Goal: Transaction & Acquisition: Purchase product/service

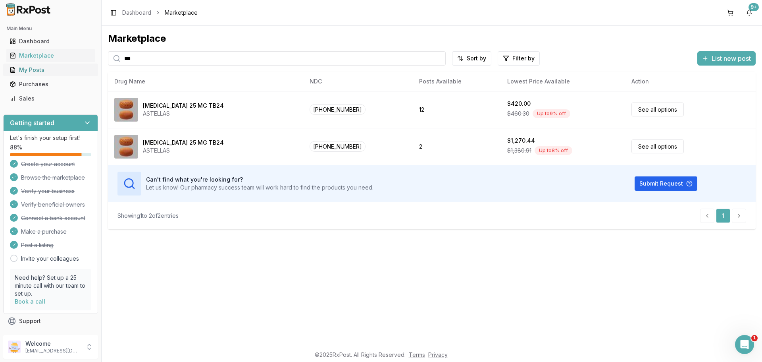
drag, startPoint x: 154, startPoint y: 56, endPoint x: 91, endPoint y: 67, distance: 64.0
click at [91, 67] on div "Main Menu Dashboard Marketplace My Posts Purchases Sales Getting started Let's …" at bounding box center [381, 181] width 762 height 362
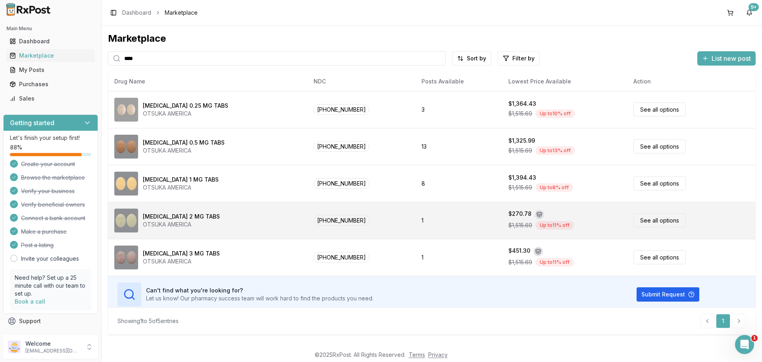
type input "****"
click at [223, 223] on div "[MEDICAL_DATA] 2 MG TABS OTSUKA AMERICA" at bounding box center [207, 220] width 187 height 24
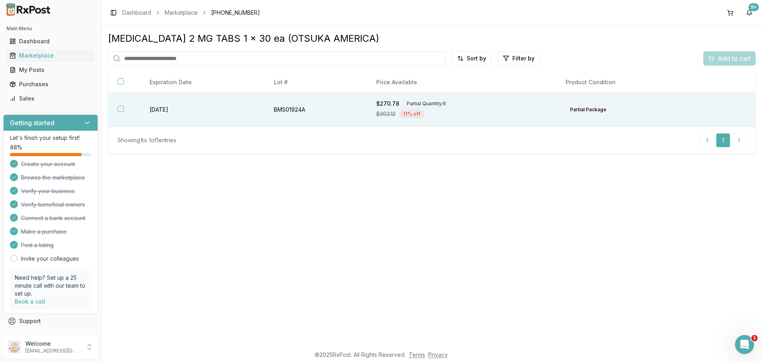
click at [194, 106] on td "[DATE]" at bounding box center [202, 110] width 124 height 34
click at [147, 58] on input "search" at bounding box center [277, 58] width 338 height 14
type input "**********"
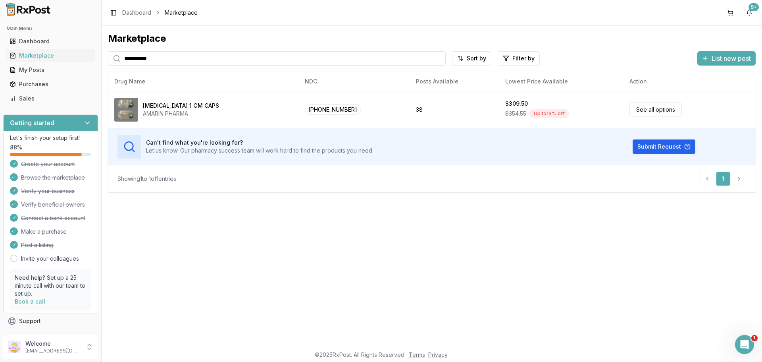
click at [152, 102] on div "[MEDICAL_DATA] 1 GM CAPS" at bounding box center [181, 106] width 76 height 8
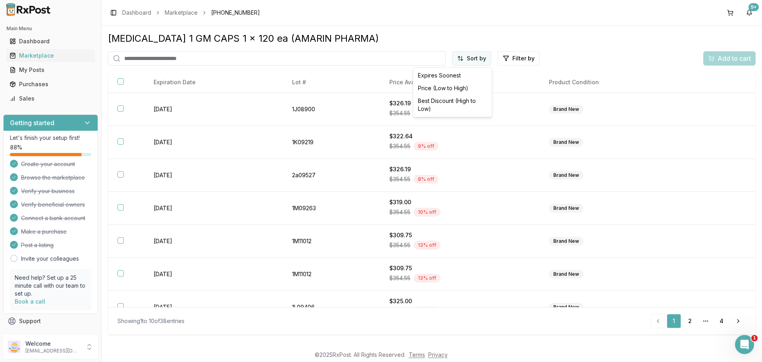
click at [463, 58] on html "Main Menu Dashboard Marketplace My Posts Purchases Sales Getting started Let's …" at bounding box center [381, 181] width 762 height 362
click at [452, 88] on div "Price (Low to High)" at bounding box center [452, 88] width 75 height 13
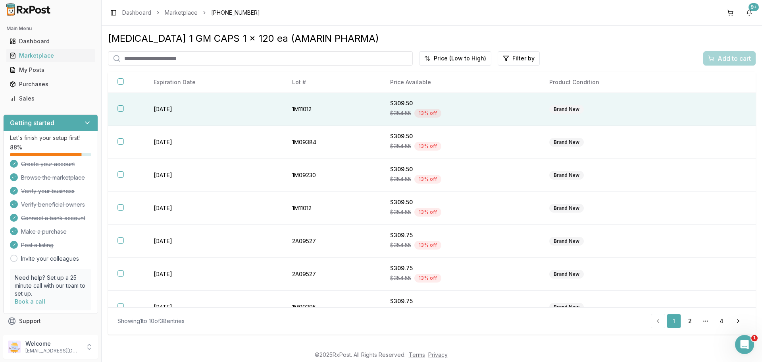
click at [175, 102] on td "[DATE]" at bounding box center [213, 109] width 139 height 33
click at [734, 56] on span "Add to cart" at bounding box center [734, 59] width 33 height 10
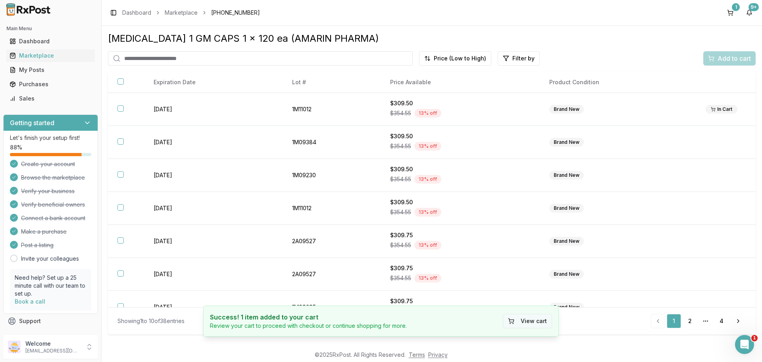
click at [521, 321] on button "View cart" at bounding box center [527, 321] width 49 height 14
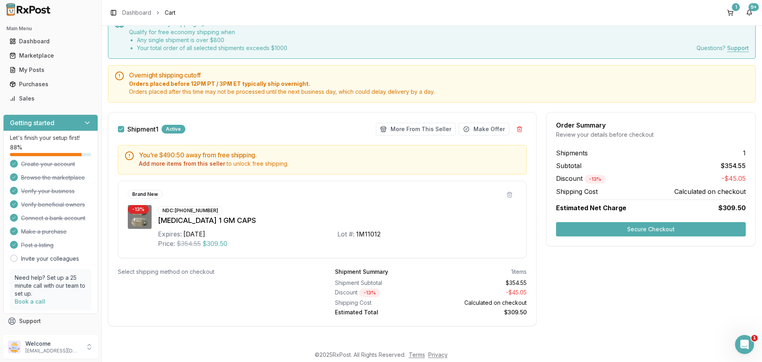
scroll to position [40, 0]
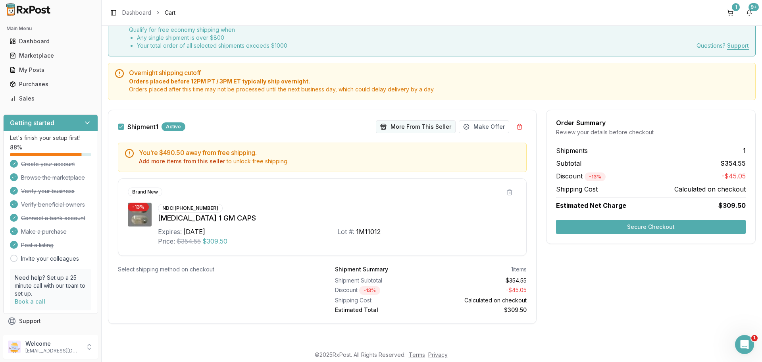
click at [436, 126] on button "More From This Seller" at bounding box center [416, 126] width 80 height 13
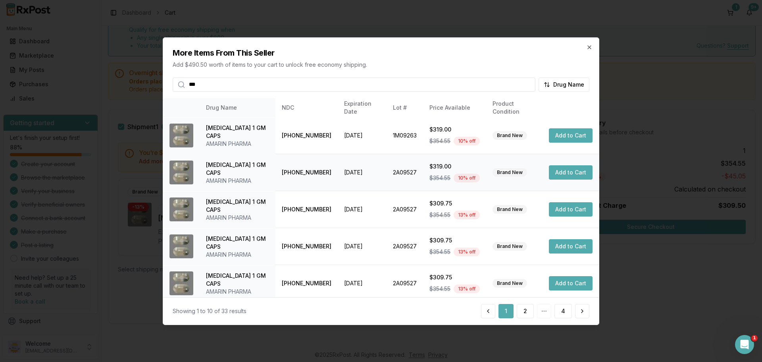
type input "***"
click at [559, 177] on button "Add to Cart" at bounding box center [571, 172] width 44 height 14
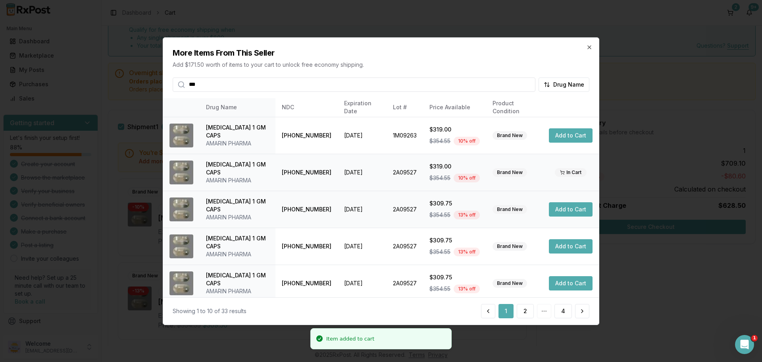
click at [568, 210] on button "Add to Cart" at bounding box center [571, 209] width 44 height 14
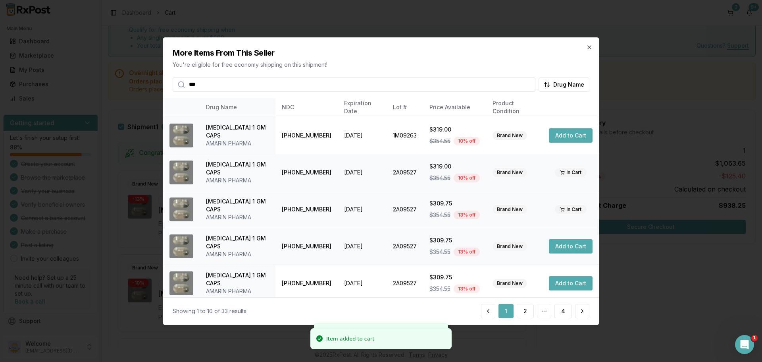
click at [570, 251] on button "Add to Cart" at bounding box center [571, 246] width 44 height 14
click at [592, 48] on icon "button" at bounding box center [589, 47] width 6 height 6
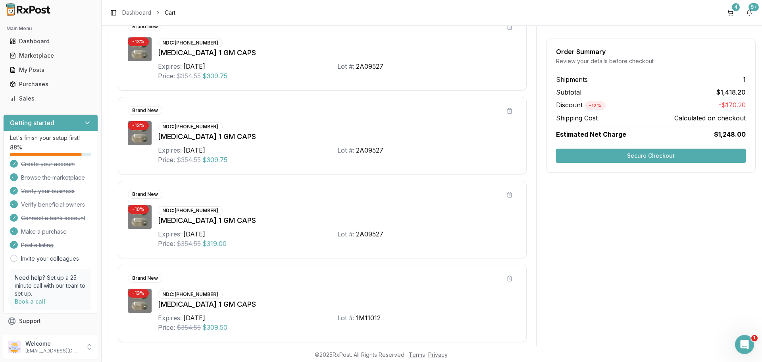
scroll to position [199, 0]
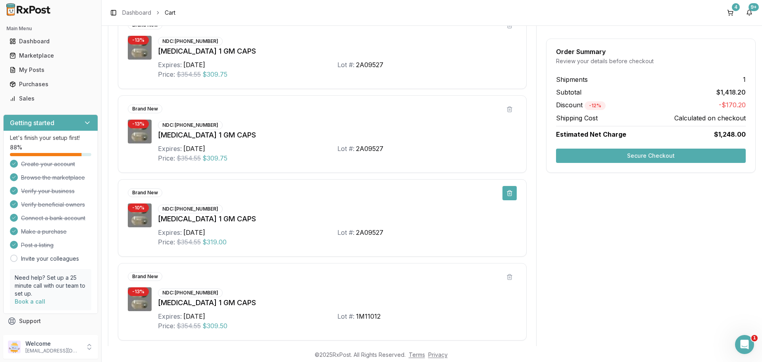
click at [507, 196] on button at bounding box center [510, 193] width 14 height 14
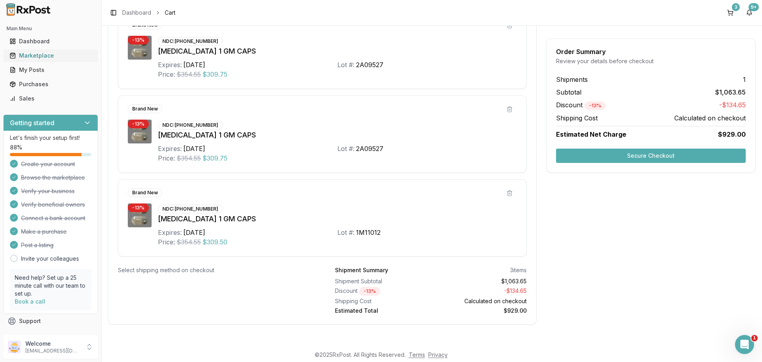
click at [45, 54] on div "Marketplace" at bounding box center [51, 56] width 82 height 8
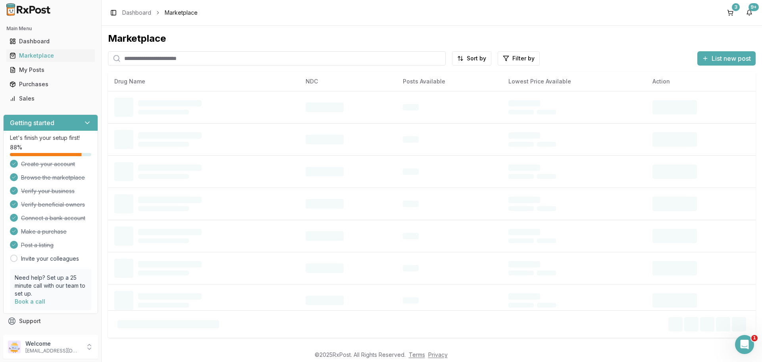
click at [134, 57] on input "search" at bounding box center [277, 58] width 338 height 14
paste input "**********"
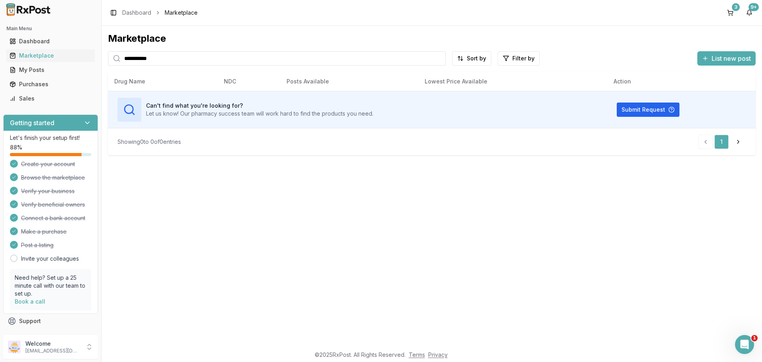
drag, startPoint x: 177, startPoint y: 57, endPoint x: 106, endPoint y: 58, distance: 71.5
click at [106, 58] on div "**********" at bounding box center [432, 186] width 661 height 320
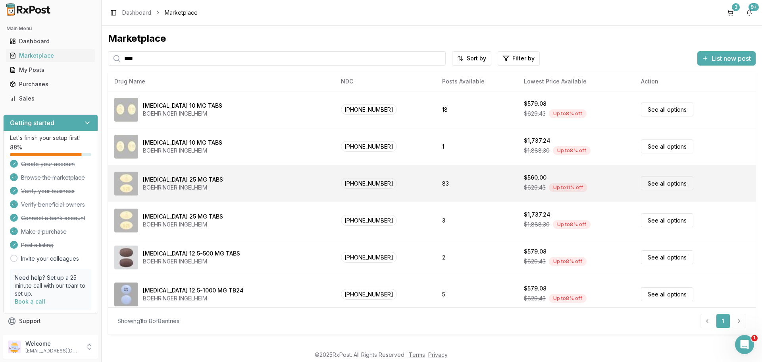
type input "****"
click at [201, 190] on div "BOEHRINGER INGELHEIM" at bounding box center [183, 187] width 80 height 8
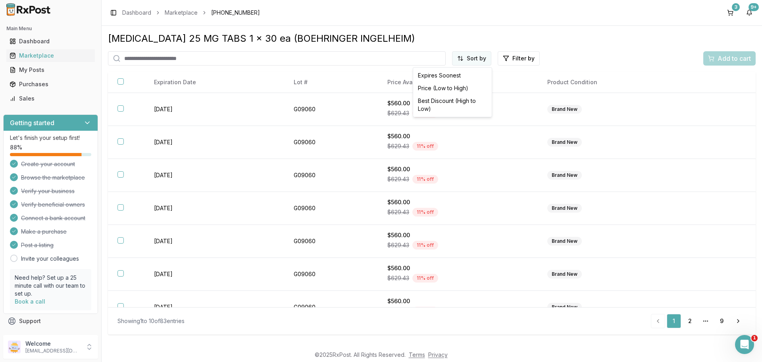
click at [470, 60] on html "Main Menu Dashboard Marketplace My Posts Purchases Sales Getting started Let's …" at bounding box center [381, 181] width 762 height 362
click at [456, 89] on div "Price (Low to High)" at bounding box center [452, 88] width 75 height 13
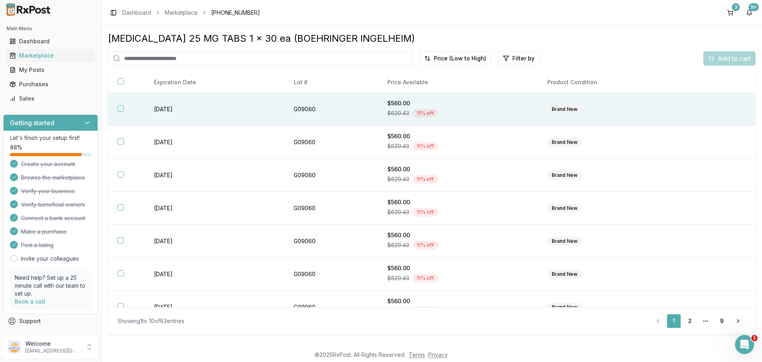
click at [203, 118] on td "[DATE]" at bounding box center [214, 109] width 140 height 33
click at [726, 62] on span "Add to cart" at bounding box center [734, 59] width 33 height 10
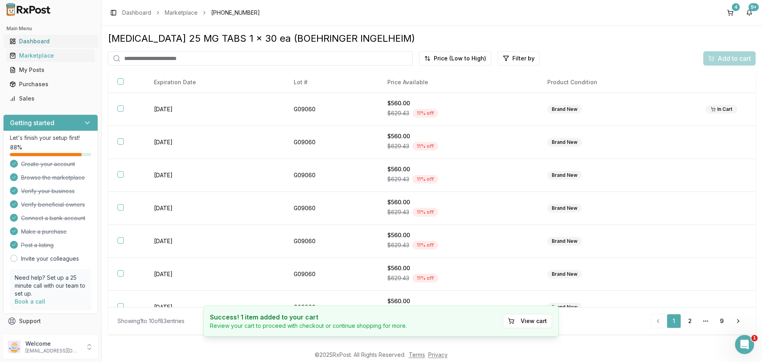
click at [42, 42] on div "Dashboard" at bounding box center [51, 41] width 82 height 8
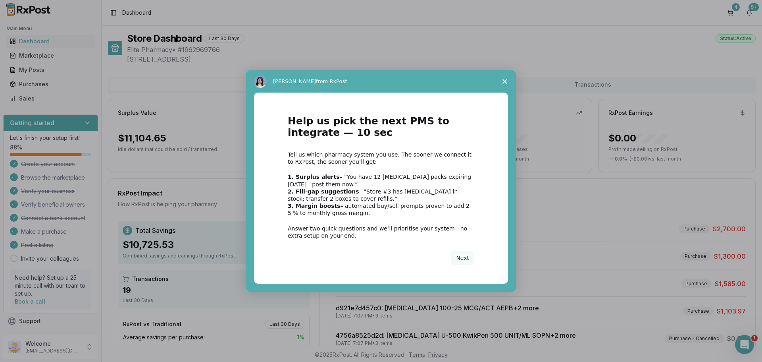
click at [503, 82] on icon "Close survey" at bounding box center [505, 81] width 5 height 5
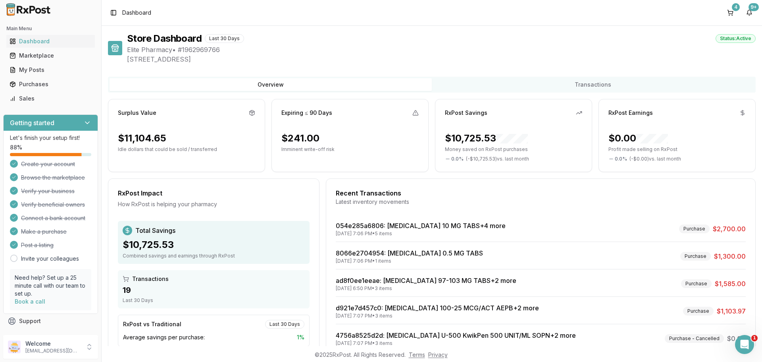
scroll to position [50, 0]
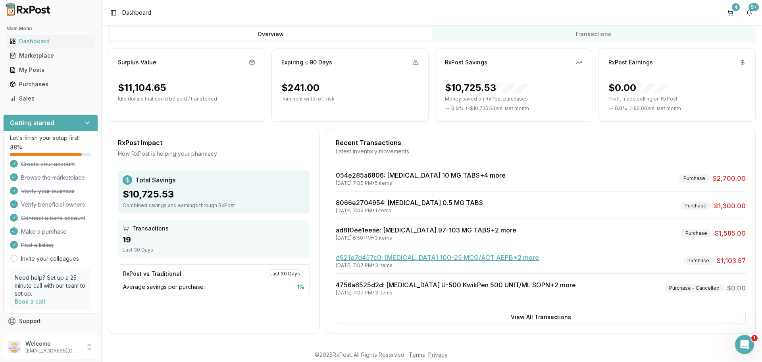
click at [383, 258] on link "d921e7d457c0 : [MEDICAL_DATA] 100-25 MCG/ACT AEPB +2 more" at bounding box center [437, 257] width 203 height 8
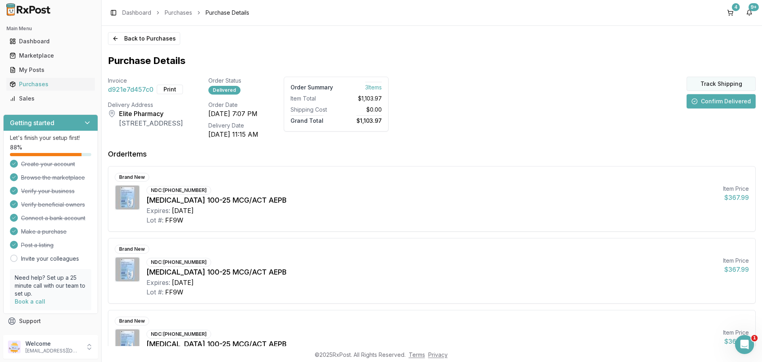
click at [712, 81] on button "Track Shipping" at bounding box center [721, 84] width 69 height 14
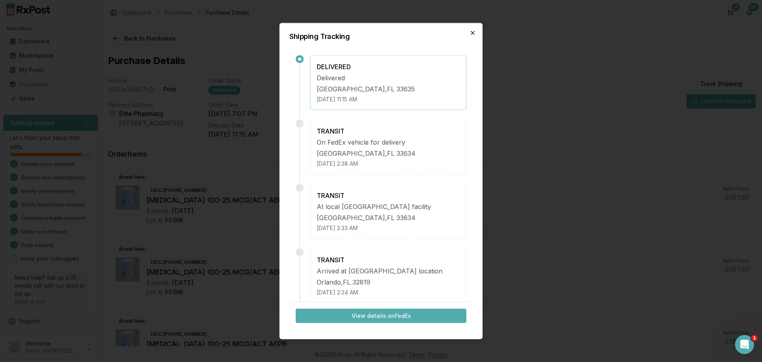
click at [472, 34] on icon "button" at bounding box center [472, 32] width 3 height 3
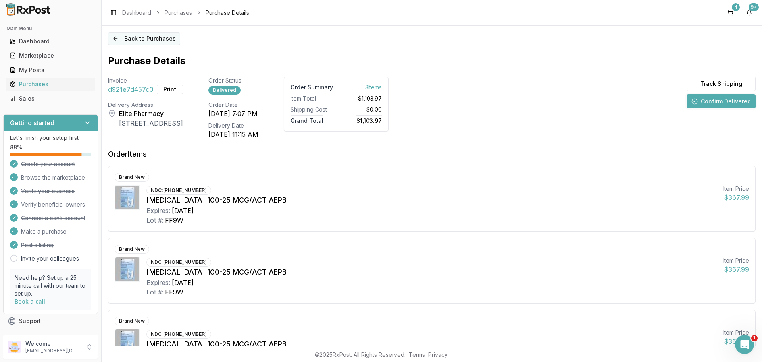
click at [149, 41] on button "Back to Purchases" at bounding box center [144, 38] width 72 height 13
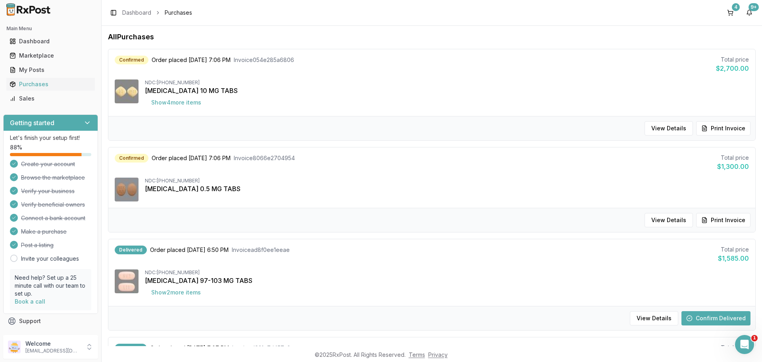
scroll to position [79, 0]
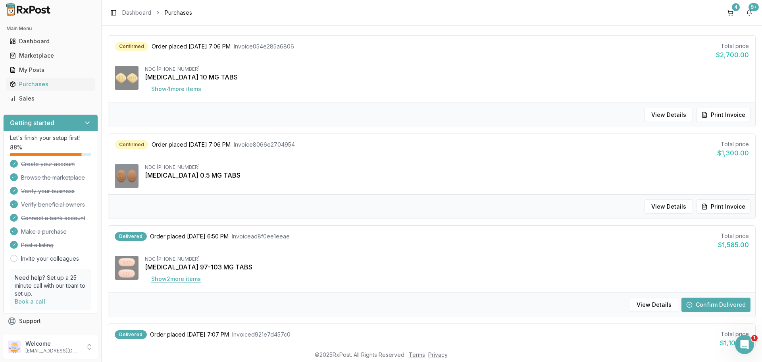
click at [181, 282] on button "Show 2 more item s" at bounding box center [176, 279] width 62 height 14
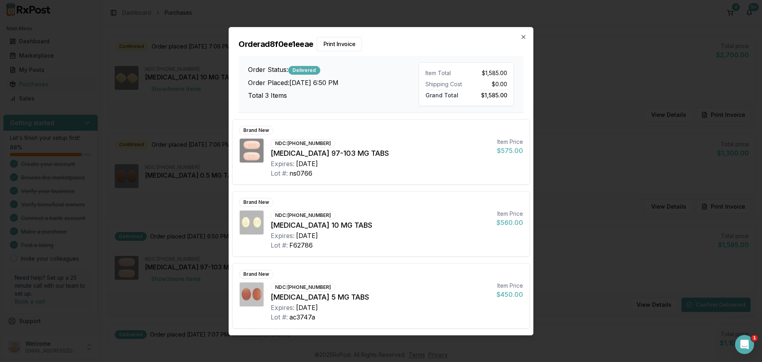
click at [523, 40] on h2 "Order ad8f0ee1eeae Print Invoice" at bounding box center [381, 44] width 285 height 14
click at [522, 37] on icon "button" at bounding box center [523, 37] width 6 height 6
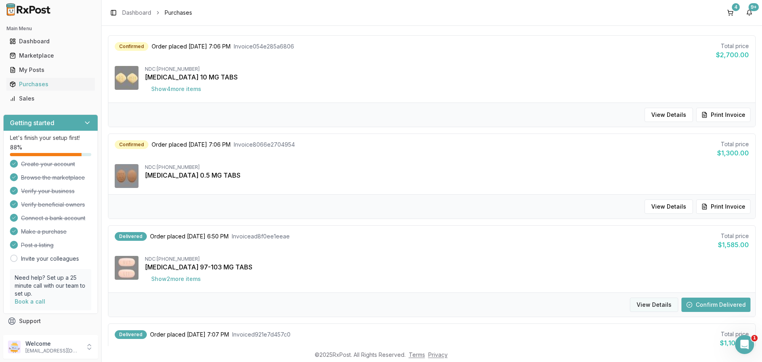
click at [664, 301] on button "View Details" at bounding box center [654, 304] width 48 height 14
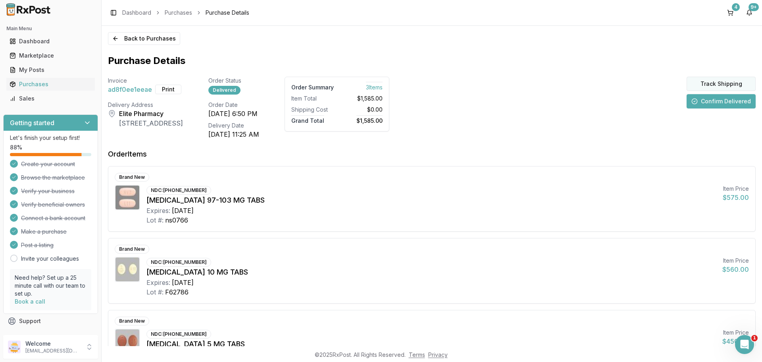
click at [712, 82] on button "Track Shipping" at bounding box center [721, 84] width 69 height 14
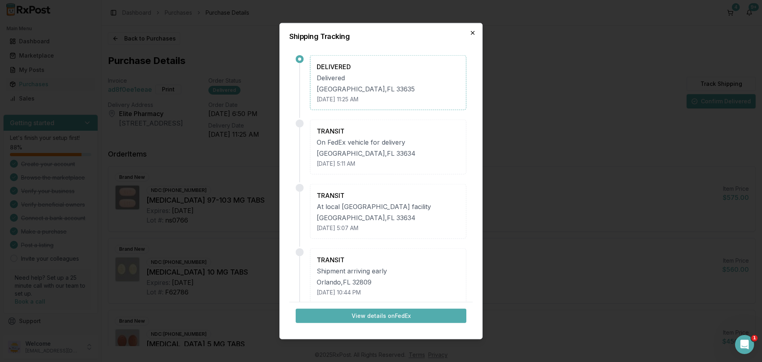
click at [472, 32] on icon "button" at bounding box center [472, 32] width 3 height 3
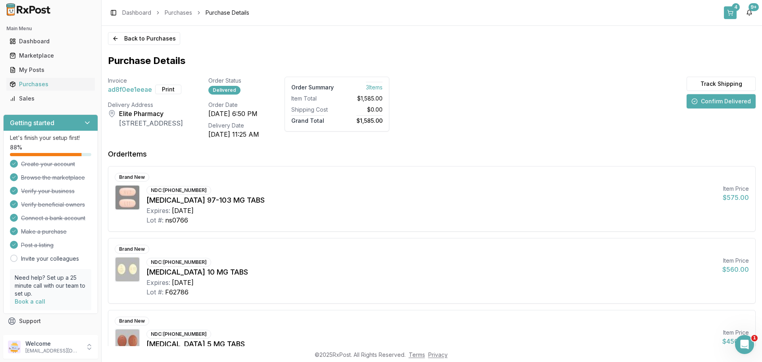
click at [735, 10] on div "4" at bounding box center [736, 7] width 8 height 8
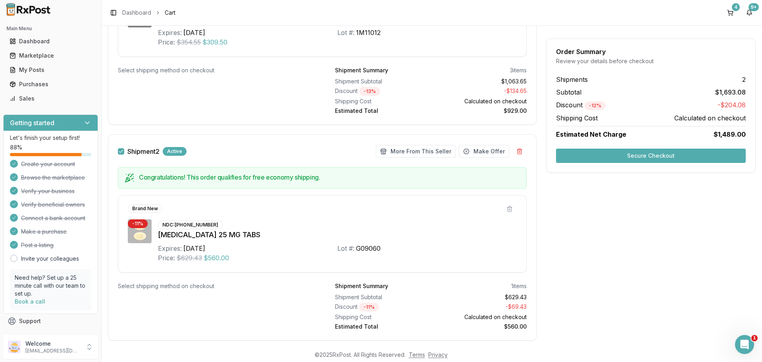
scroll to position [415, 0]
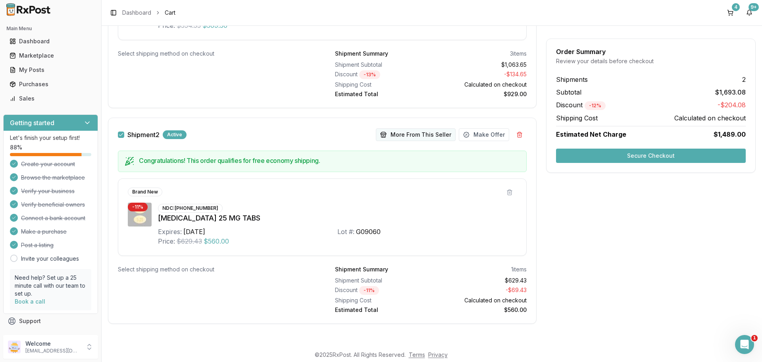
click at [412, 139] on button "More From This Seller" at bounding box center [416, 134] width 80 height 13
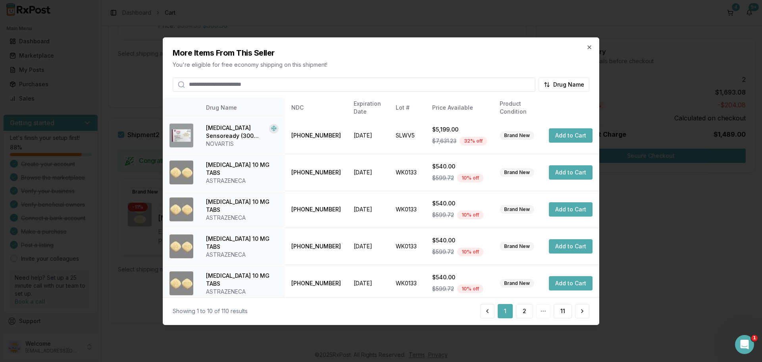
click at [270, 82] on input "search" at bounding box center [354, 84] width 363 height 14
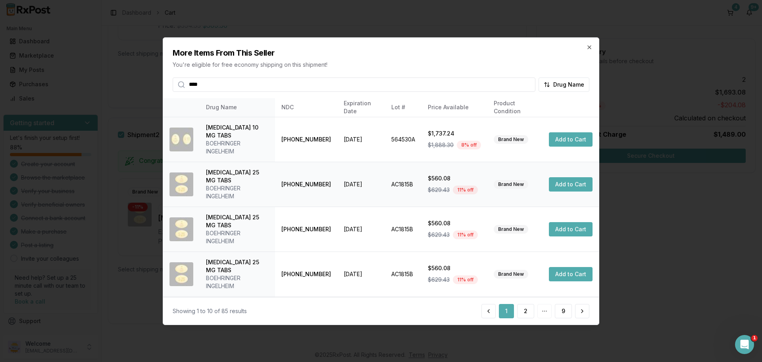
type input "****"
click at [570, 179] on button "Add to Cart" at bounding box center [571, 184] width 44 height 14
click at [567, 225] on button "Add to Cart" at bounding box center [571, 229] width 44 height 14
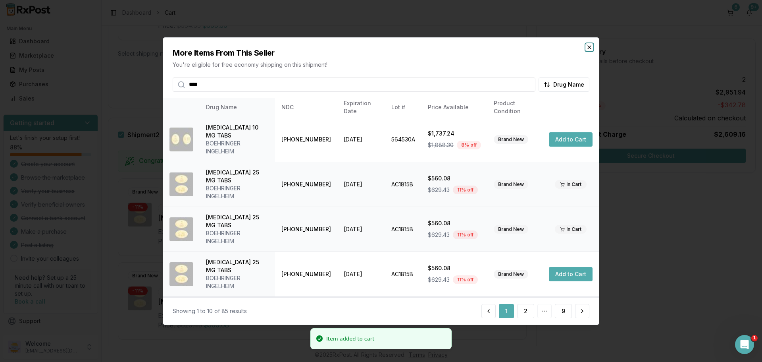
click at [588, 48] on icon "button" at bounding box center [589, 47] width 6 height 6
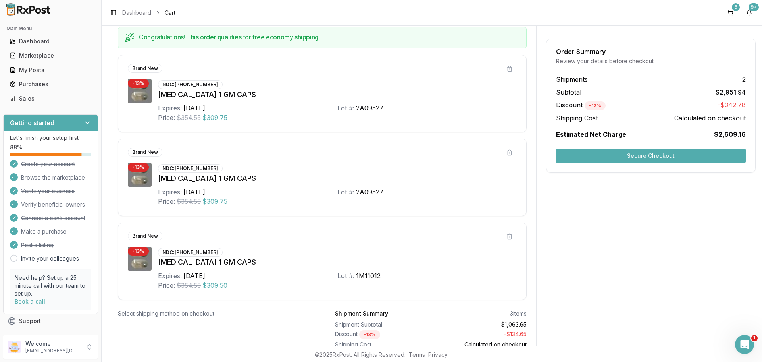
scroll to position [150, 0]
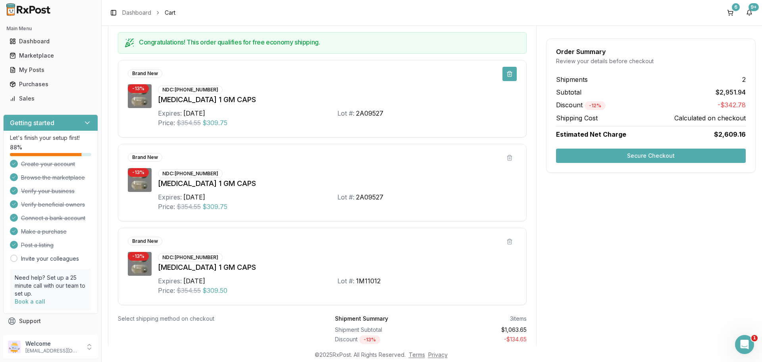
click at [510, 76] on button at bounding box center [510, 74] width 14 height 14
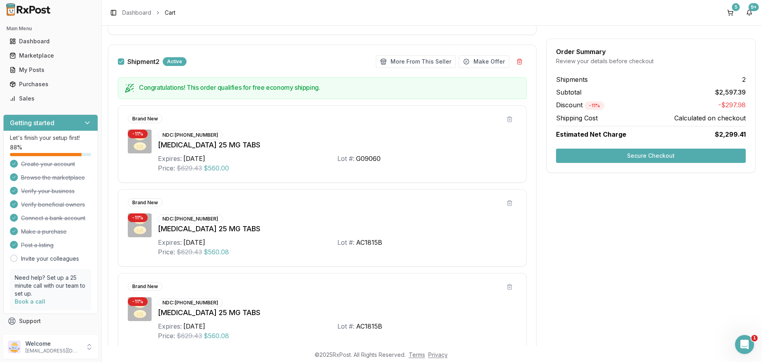
scroll to position [389, 0]
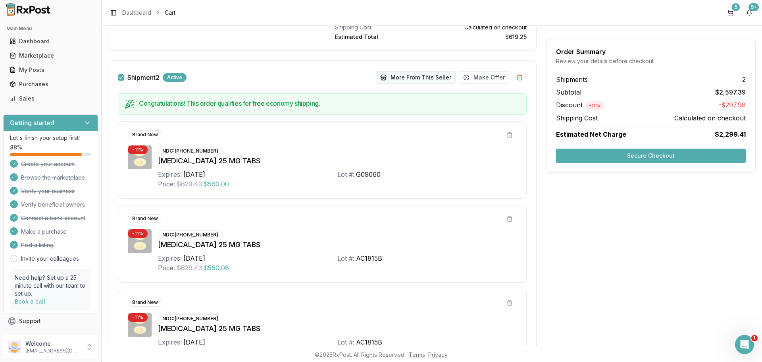
click at [413, 79] on button "More From This Seller" at bounding box center [416, 77] width 80 height 13
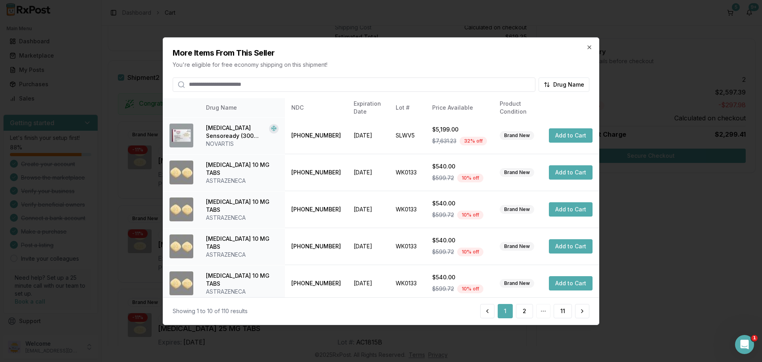
click at [281, 79] on input "search" at bounding box center [354, 84] width 363 height 14
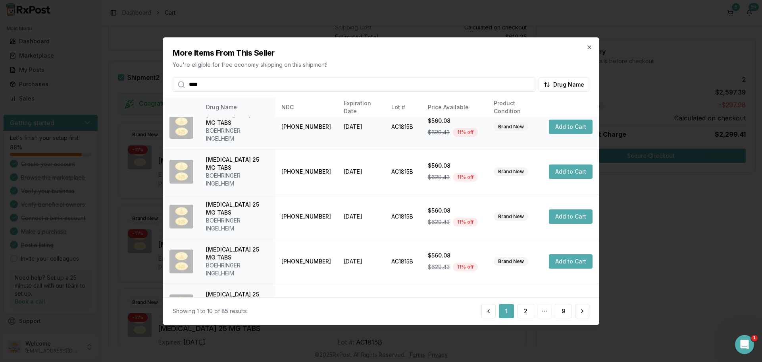
scroll to position [260, 0]
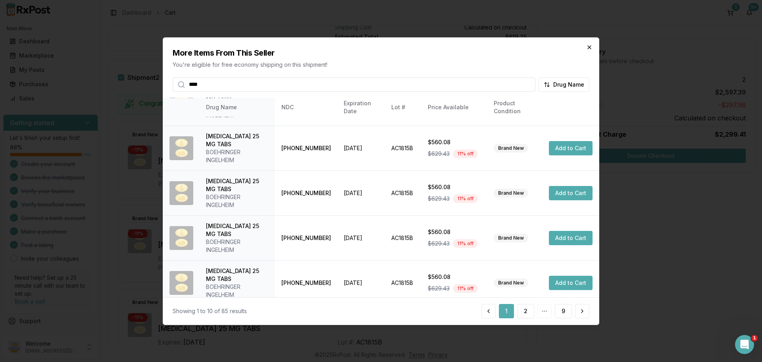
type input "****"
click at [591, 49] on icon "button" at bounding box center [589, 47] width 6 height 6
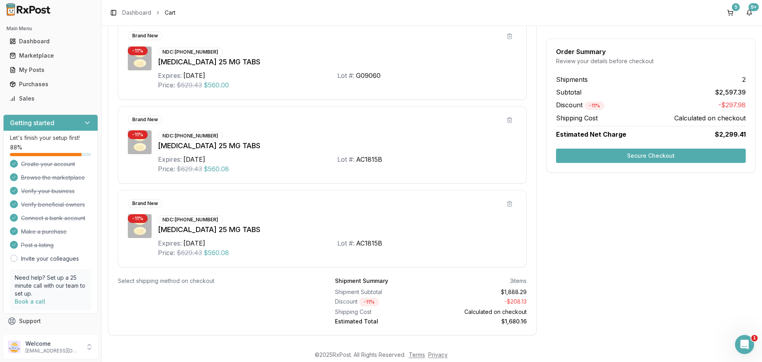
scroll to position [495, 0]
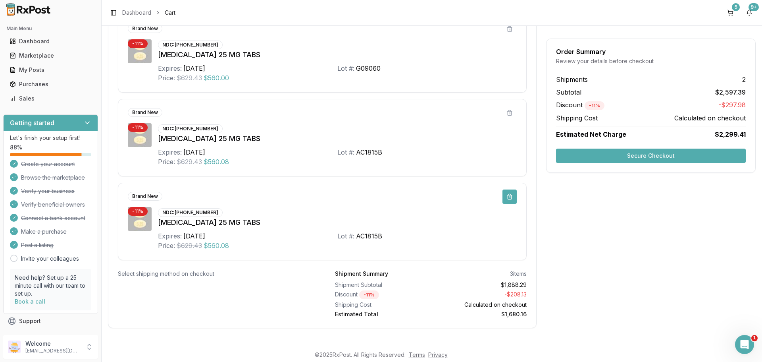
click at [505, 196] on button at bounding box center [510, 196] width 14 height 14
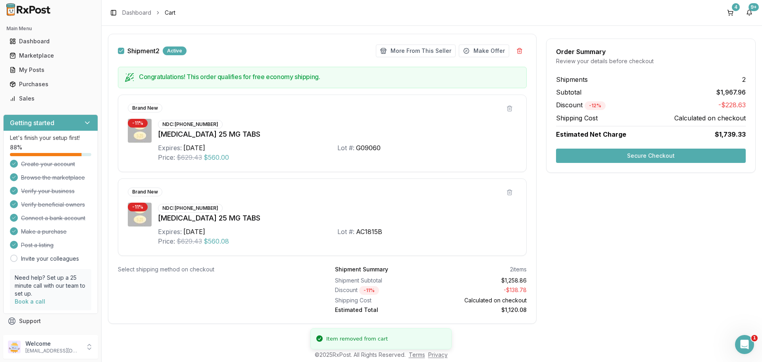
scroll to position [415, 0]
click at [654, 155] on button "Secure Checkout" at bounding box center [651, 155] width 190 height 14
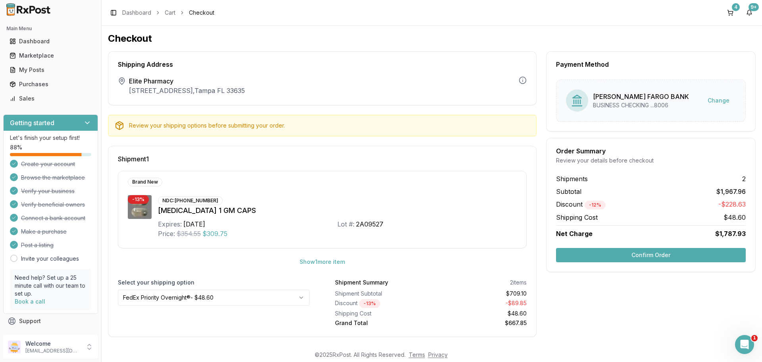
click at [645, 258] on button "Confirm Order" at bounding box center [651, 255] width 190 height 14
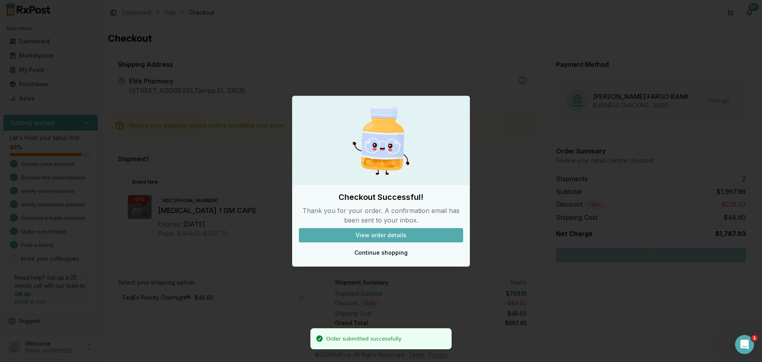
click at [375, 237] on button "View order details" at bounding box center [381, 235] width 164 height 14
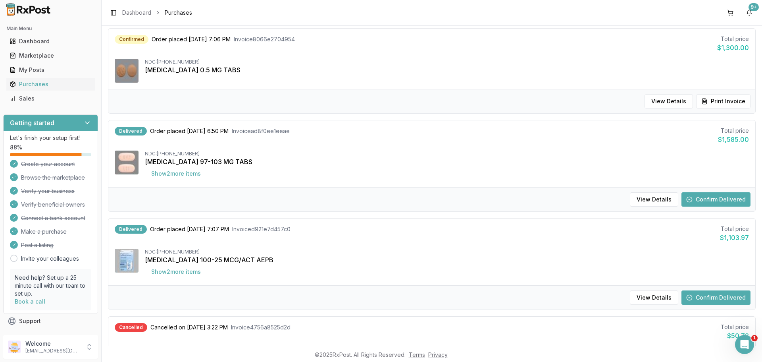
scroll to position [397, 0]
